Goal: Navigation & Orientation: Find specific page/section

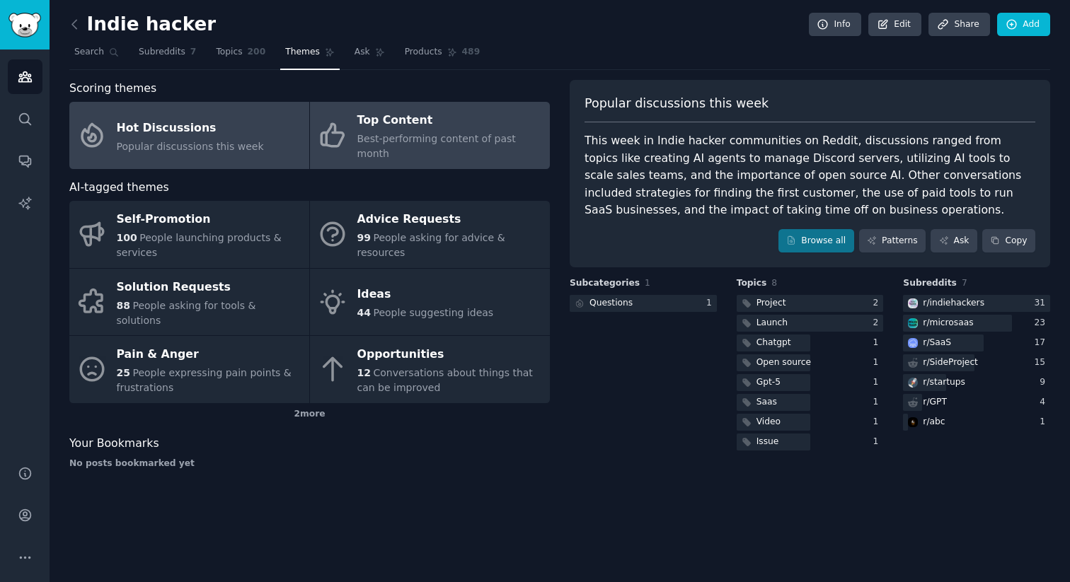
click at [437, 121] on div "Top Content" at bounding box center [449, 121] width 185 height 23
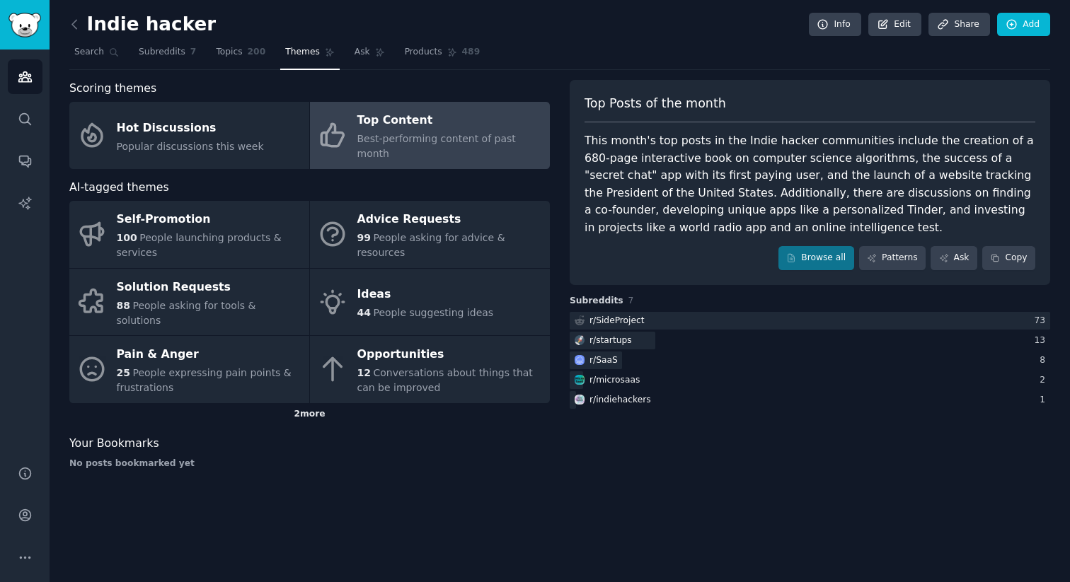
click at [313, 403] on div "2 more" at bounding box center [309, 414] width 480 height 23
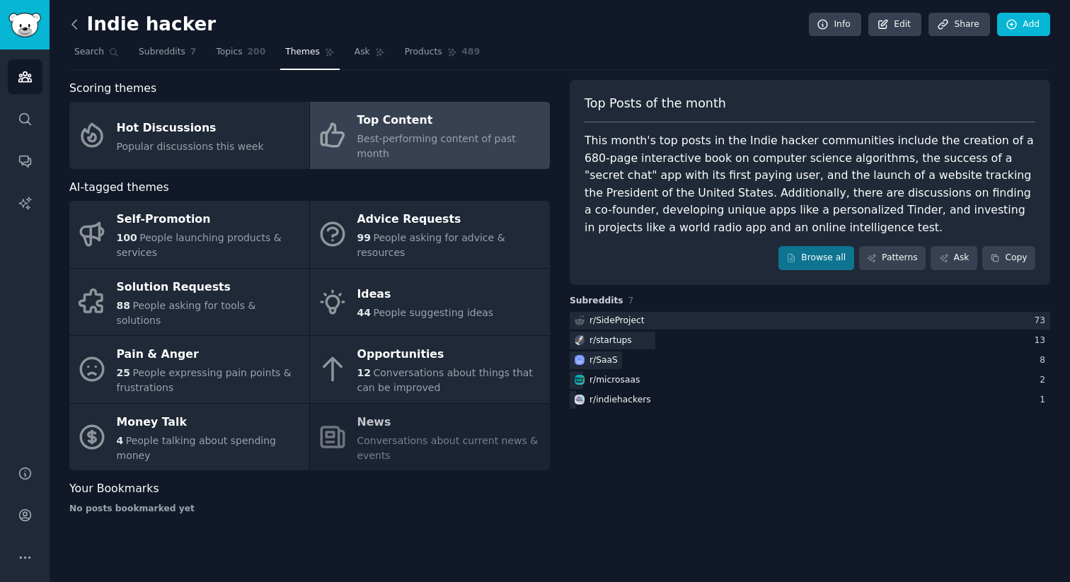
click at [71, 26] on icon at bounding box center [74, 24] width 15 height 15
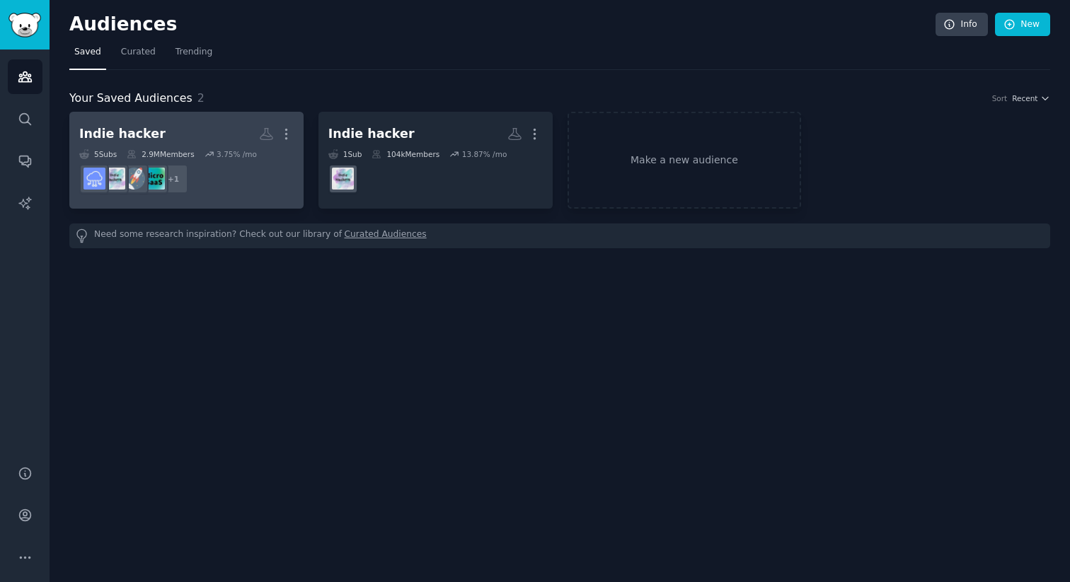
click at [241, 164] on dd "+ 1" at bounding box center [186, 179] width 214 height 40
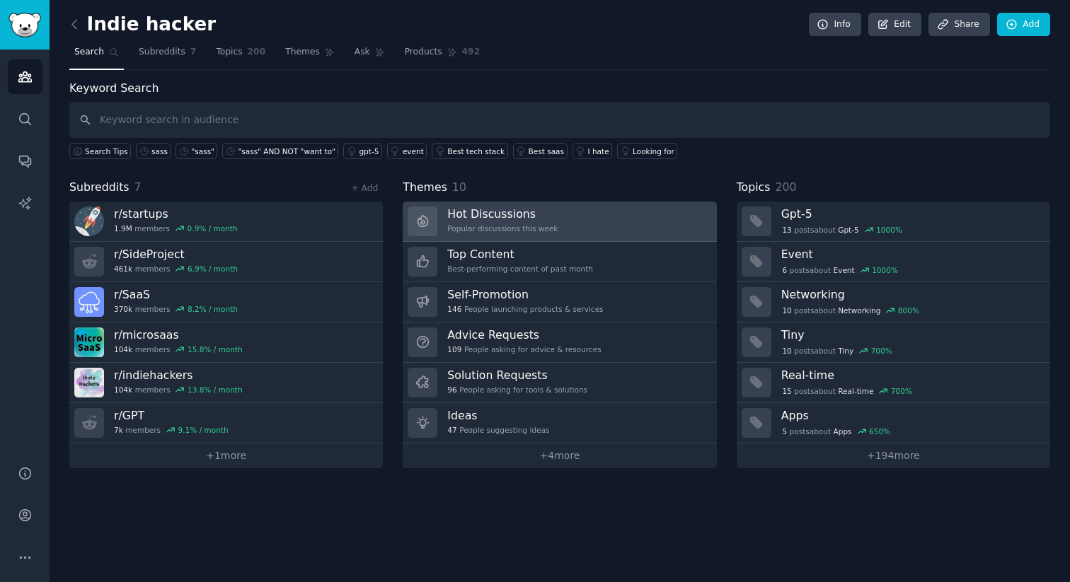
click at [510, 229] on div "Popular discussions this week" at bounding box center [502, 229] width 110 height 10
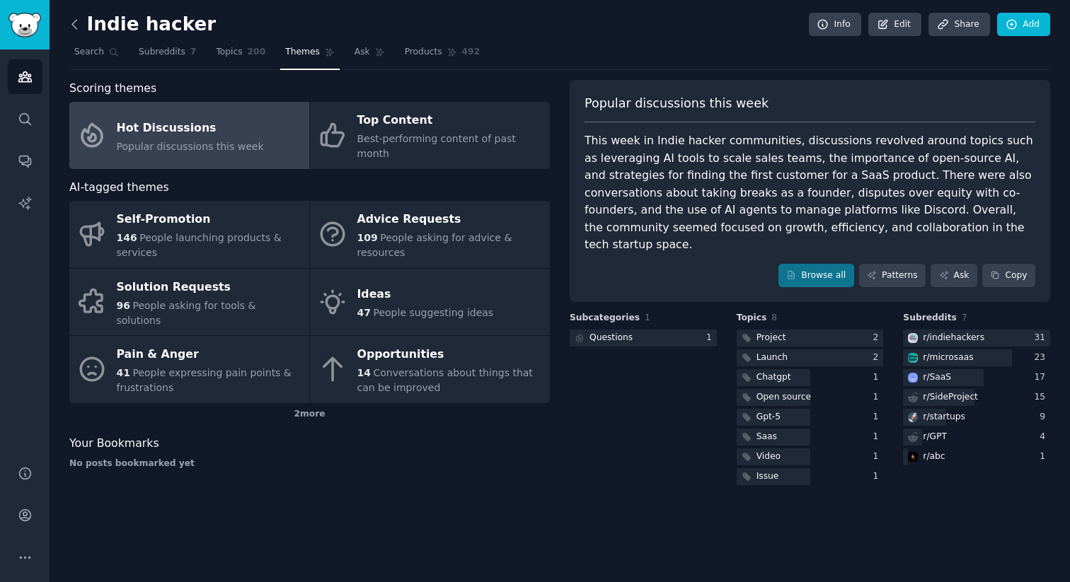
click at [73, 24] on icon at bounding box center [74, 24] width 15 height 15
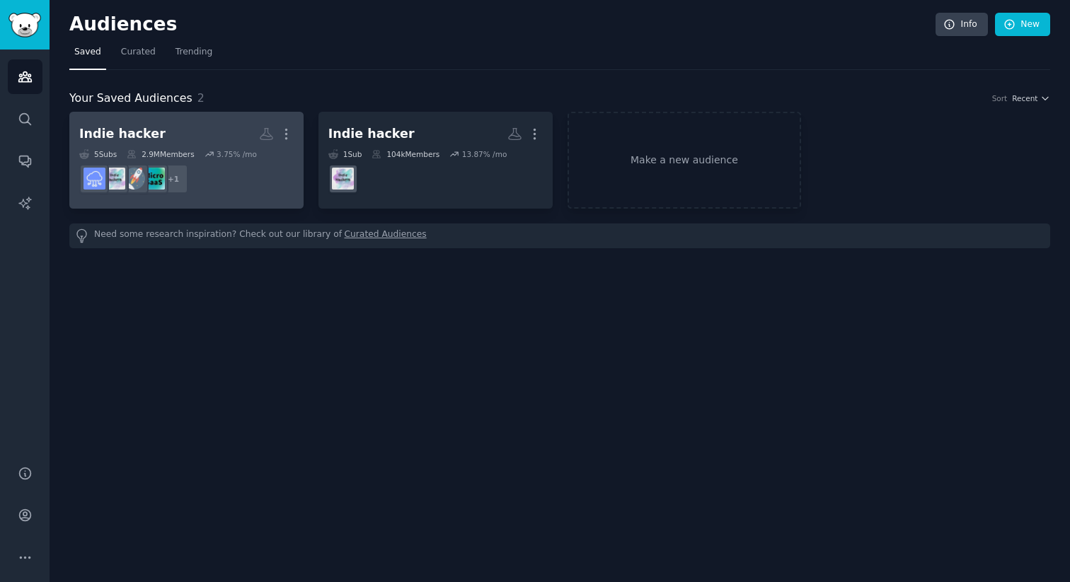
click at [200, 122] on h2 "Indie hacker Custom Audience More" at bounding box center [186, 134] width 214 height 25
